Goal: Transaction & Acquisition: Purchase product/service

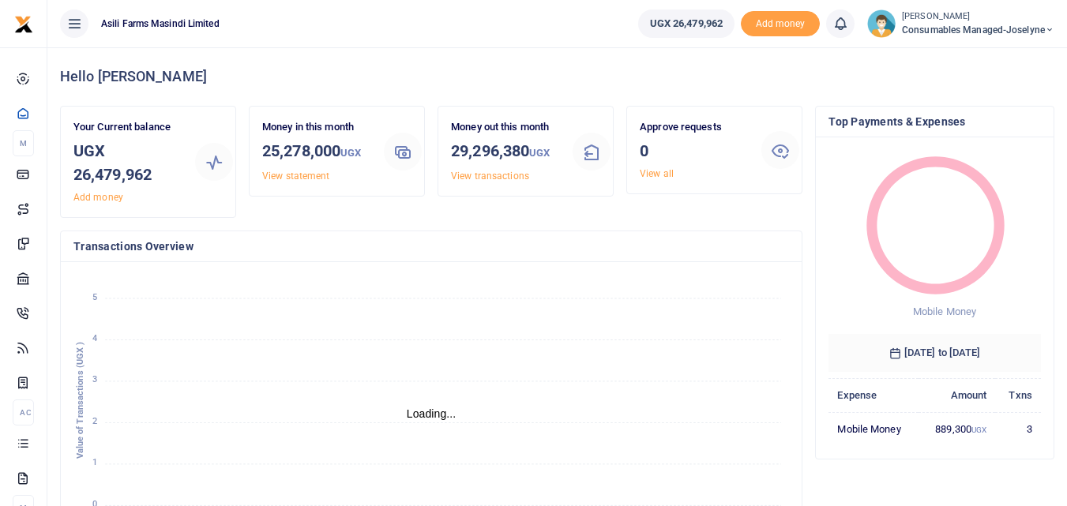
scroll to position [13, 13]
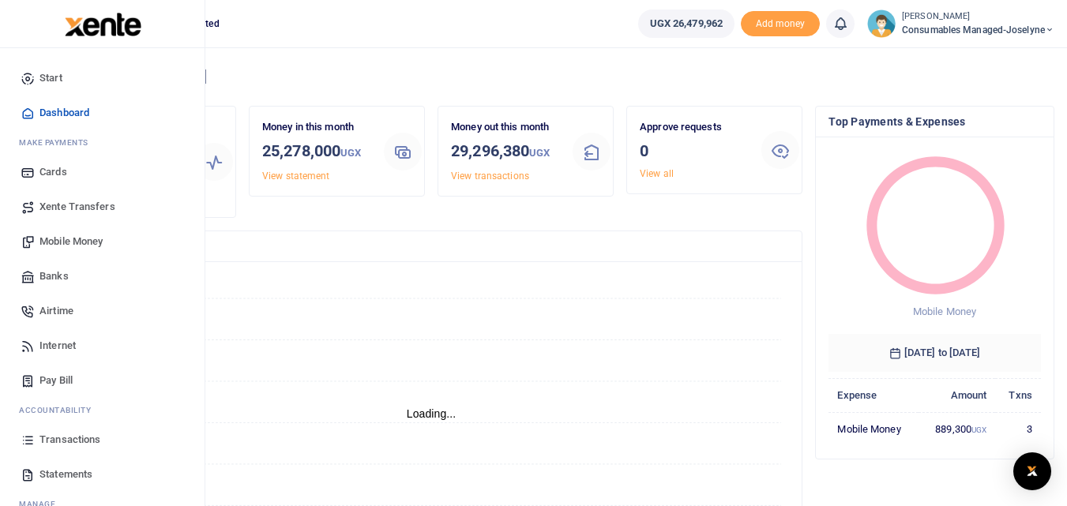
click at [28, 444] on icon at bounding box center [28, 440] width 14 height 14
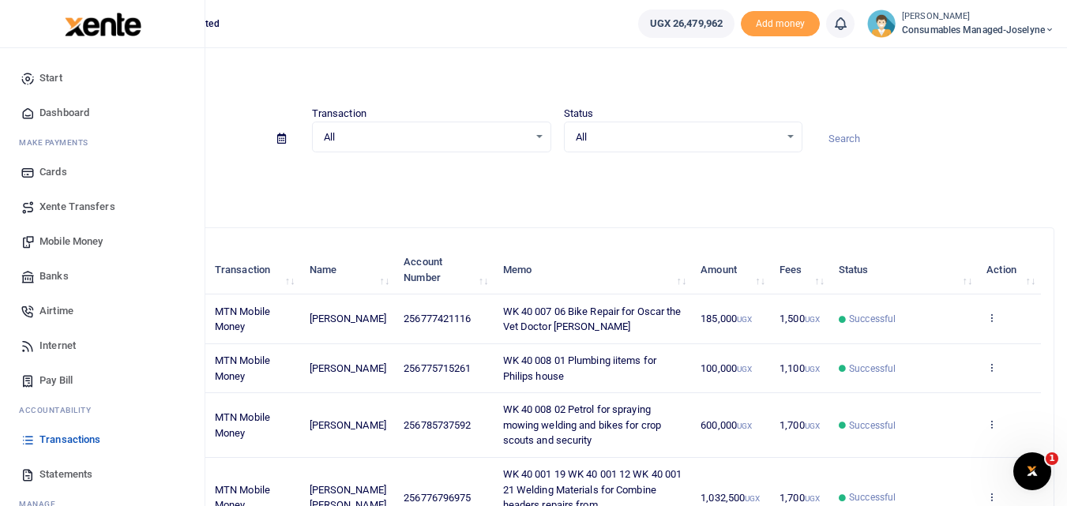
click at [51, 469] on span "Statements" at bounding box center [65, 475] width 53 height 16
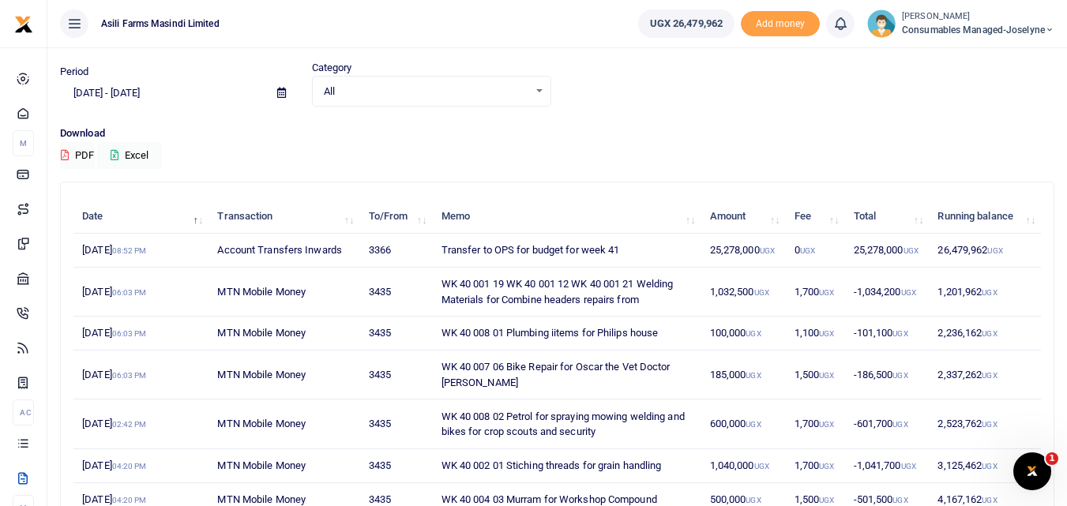
scroll to position [44, 0]
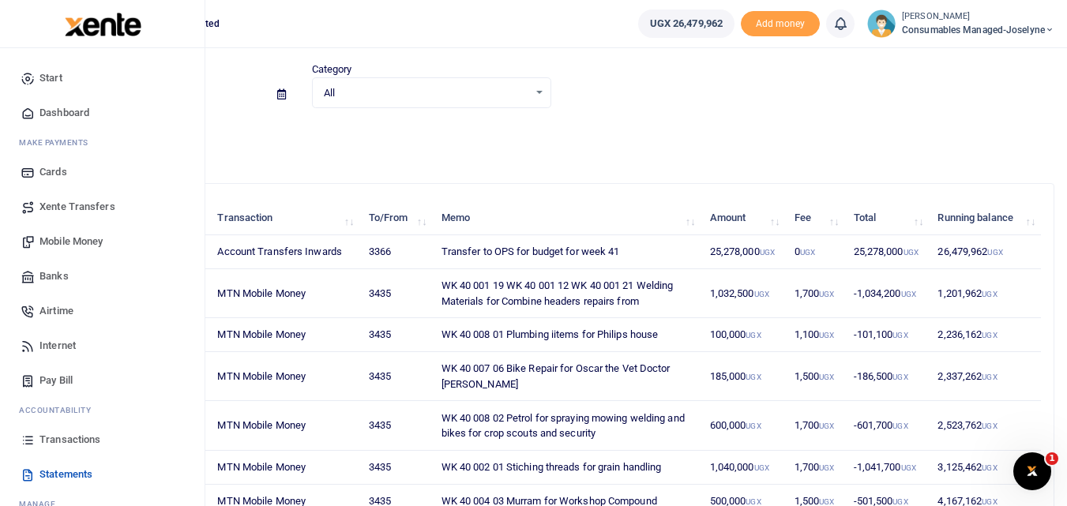
click at [28, 445] on icon at bounding box center [28, 440] width 14 height 14
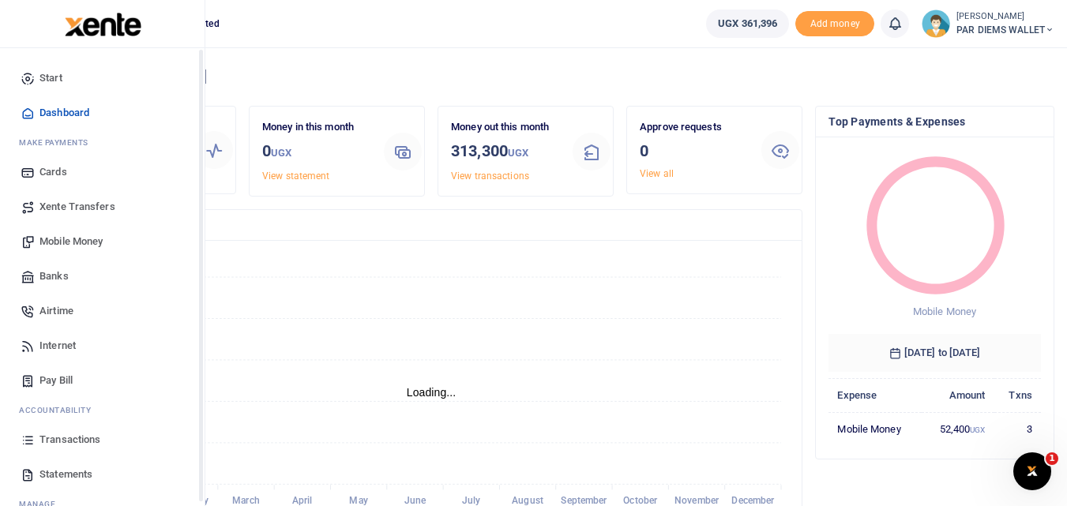
scroll to position [13, 13]
click at [73, 243] on span "Mobile Money" at bounding box center [70, 242] width 63 height 16
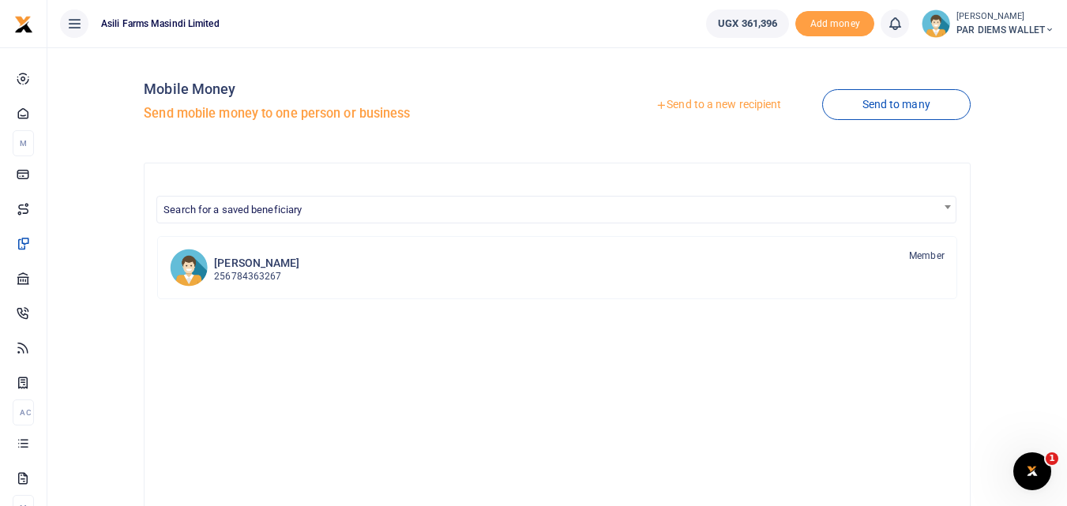
click at [698, 102] on link "Send to a new recipient" at bounding box center [718, 105] width 206 height 28
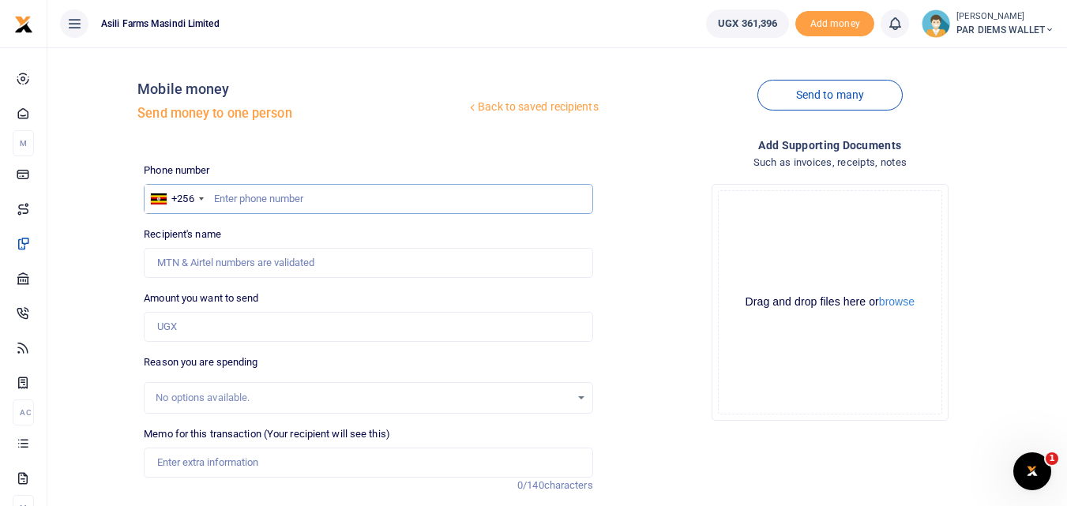
click at [234, 192] on input "text" at bounding box center [368, 199] width 448 height 30
type input "+"
